Goal: Information Seeking & Learning: Learn about a topic

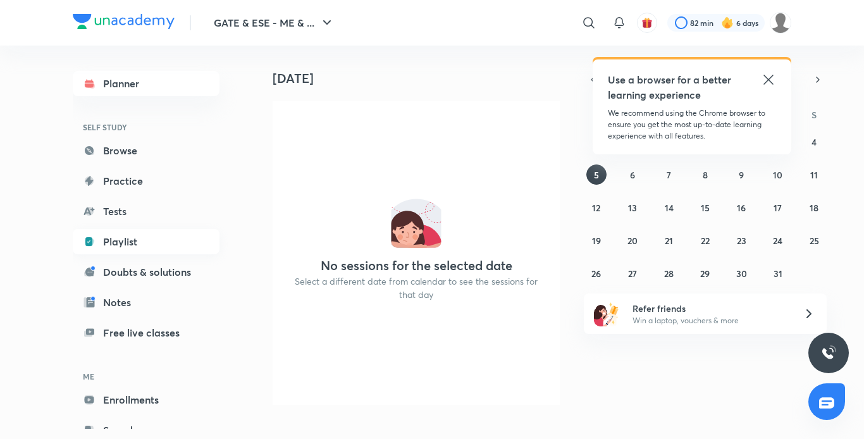
click at [146, 239] on link "Playlist" at bounding box center [146, 241] width 147 height 25
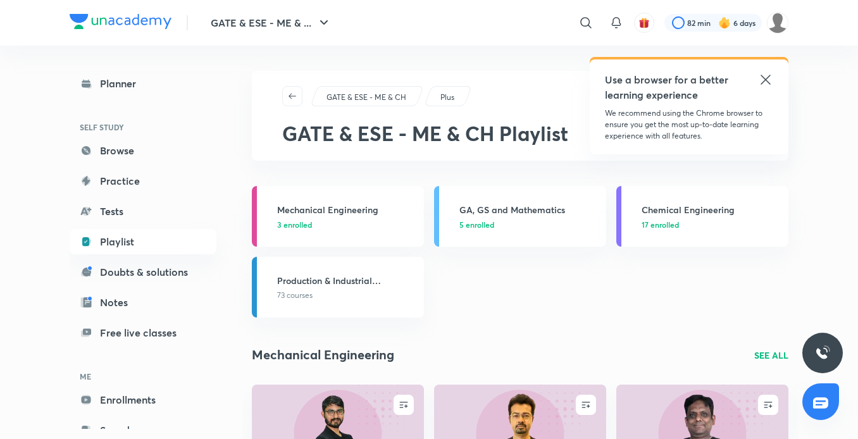
click at [769, 83] on icon at bounding box center [765, 79] width 9 height 9
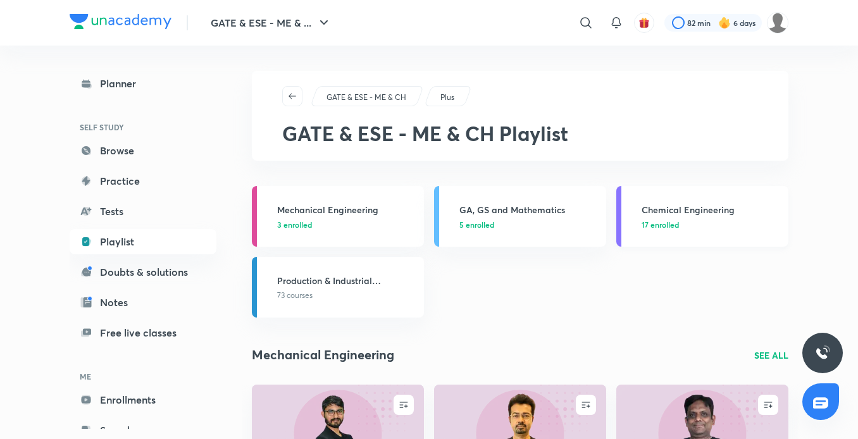
click at [675, 213] on h3 "Chemical Engineering" at bounding box center [711, 209] width 139 height 13
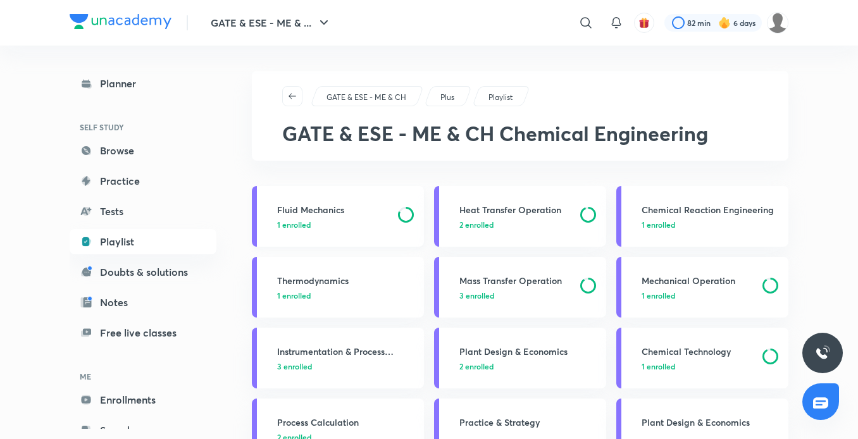
click at [309, 209] on h3 "Fluid Mechanics" at bounding box center [333, 209] width 113 height 13
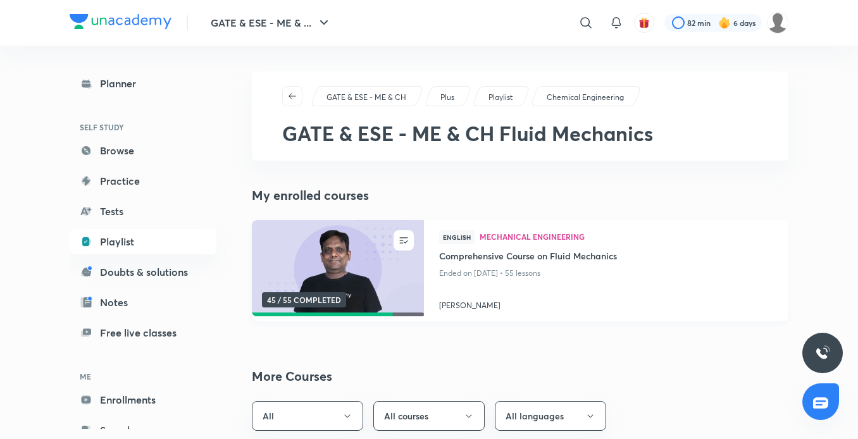
click at [320, 237] on img at bounding box center [337, 269] width 175 height 98
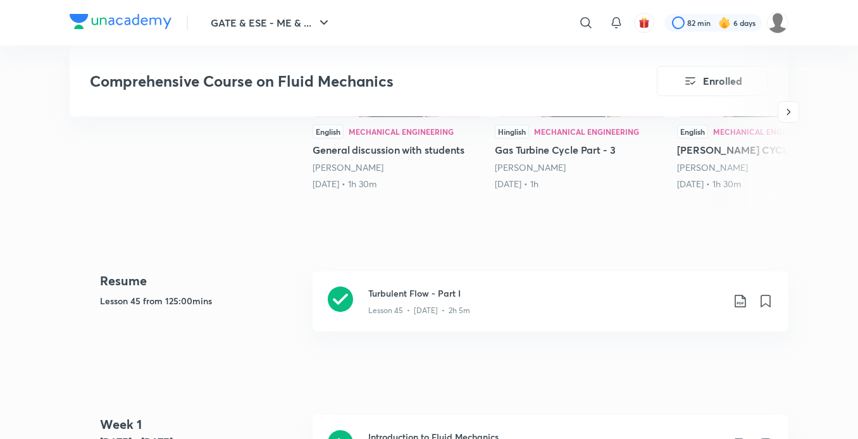
scroll to position [498, 0]
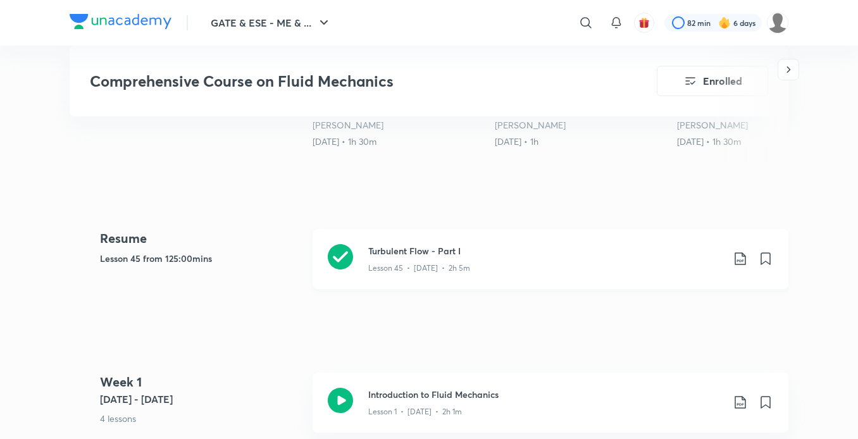
click at [422, 253] on h3 "Turbulent Flow - Part I" at bounding box center [545, 250] width 354 height 13
